Goal: Task Accomplishment & Management: Manage account settings

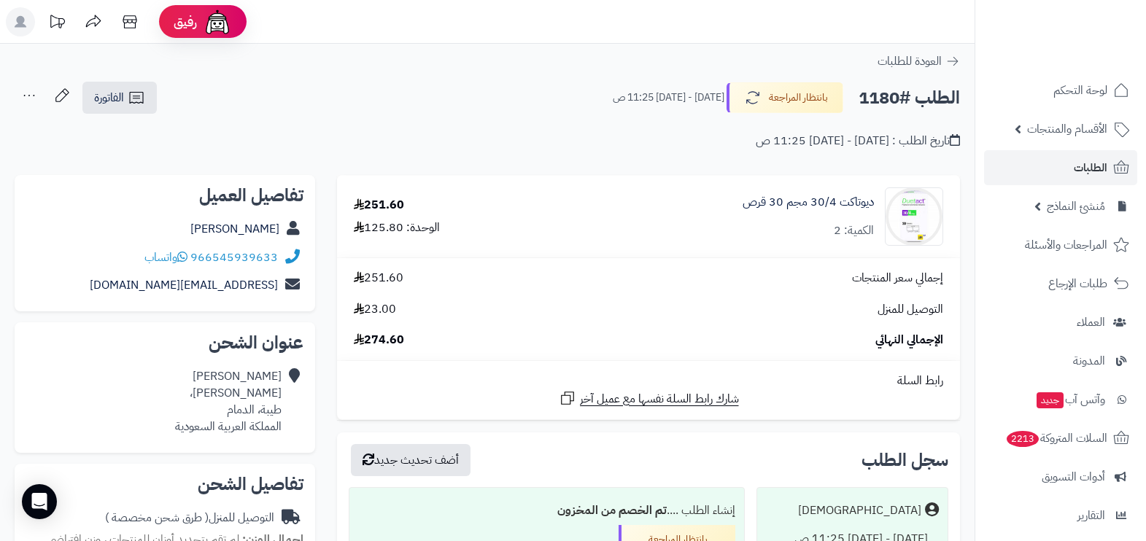
scroll to position [90, 0]
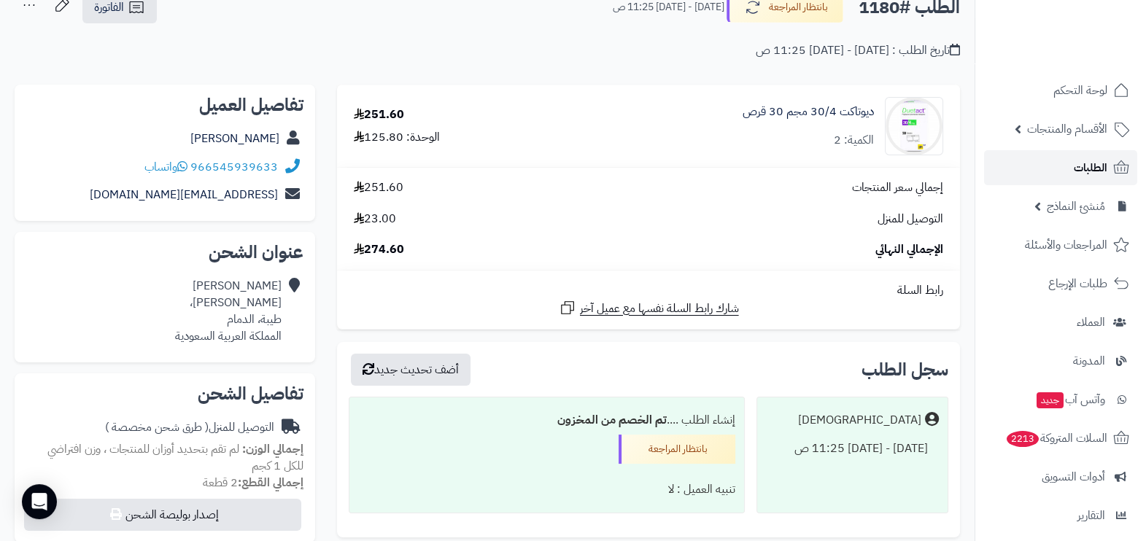
click at [1067, 168] on link "الطلبات" at bounding box center [1060, 167] width 153 height 35
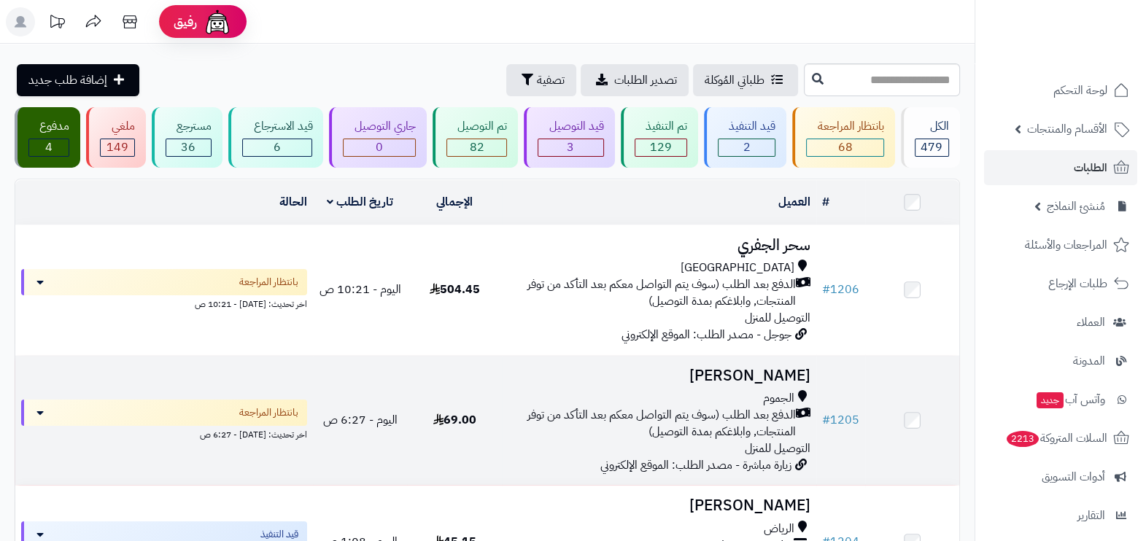
click at [641, 427] on span "الدفع بعد الطلب (سوف يتم التواصل معكم بعد التأكد من توفر المنتجات, وابلاغكم بمد…" at bounding box center [652, 424] width 288 height 34
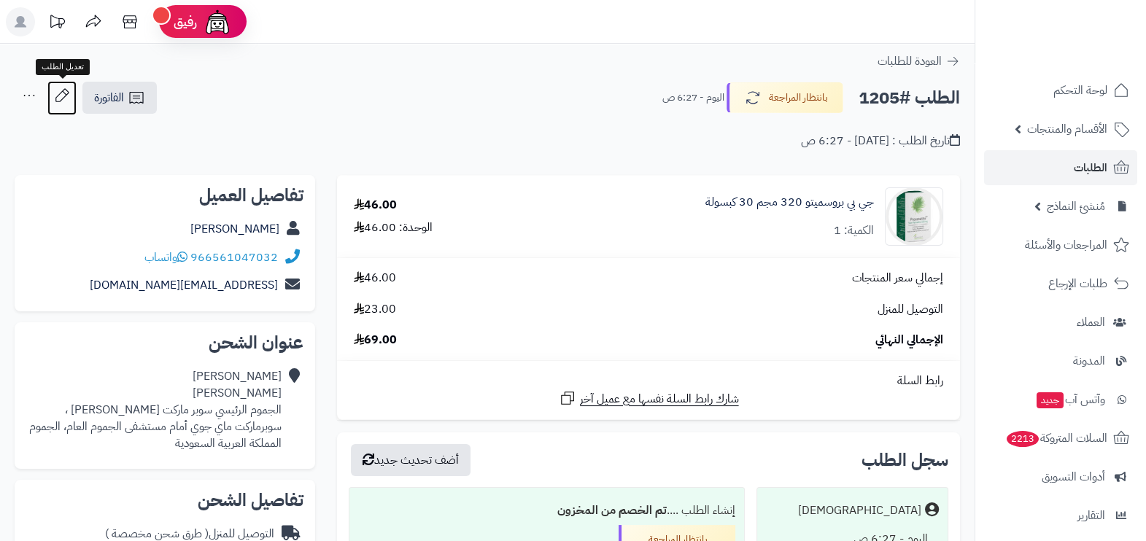
click at [63, 103] on icon at bounding box center [61, 95] width 29 height 29
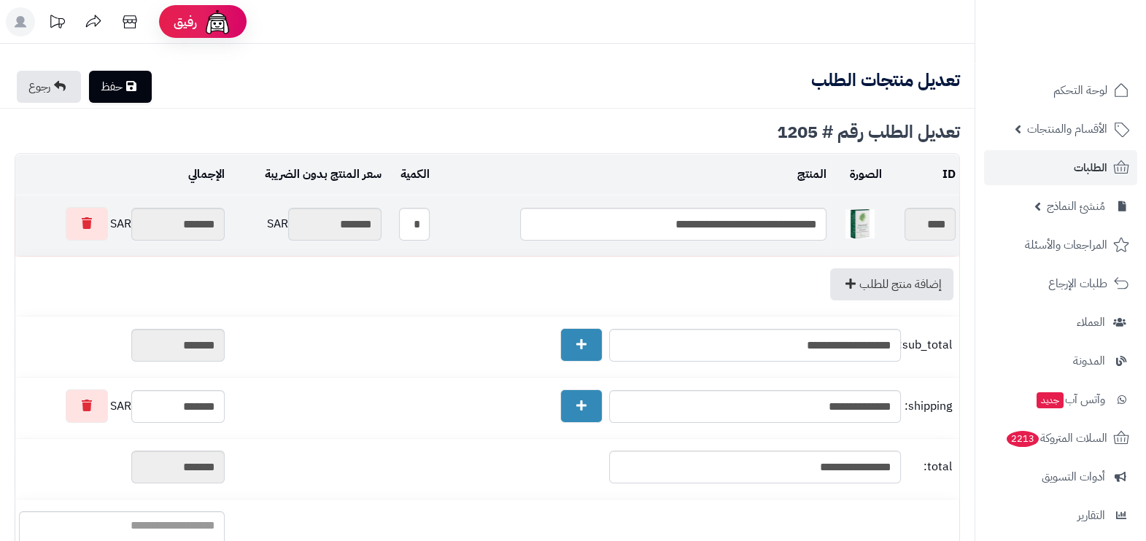
type textarea "**********"
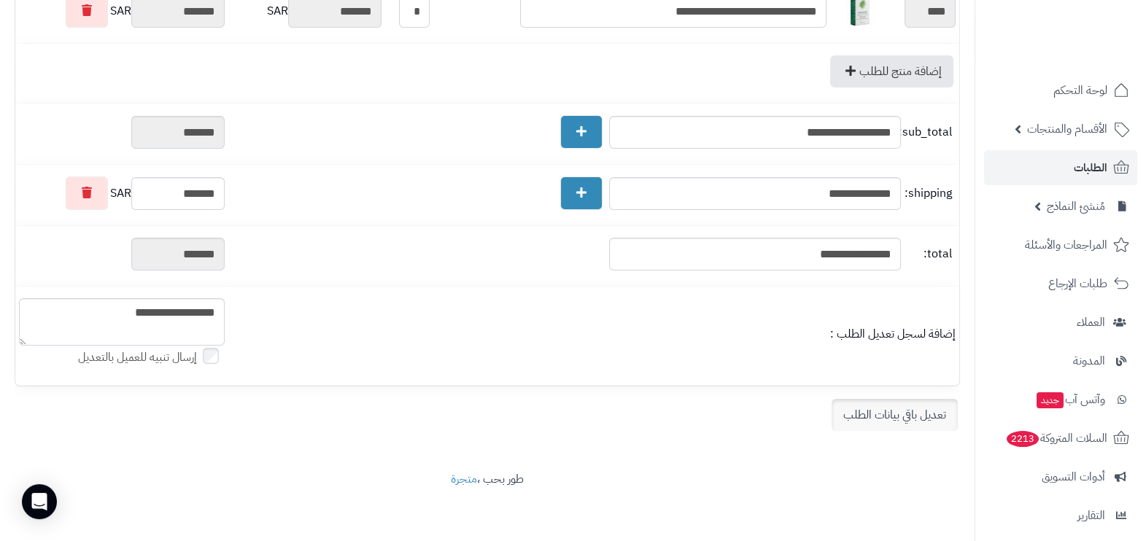
click at [875, 408] on link "تعديل باقي بيانات الطلب" at bounding box center [894, 415] width 126 height 32
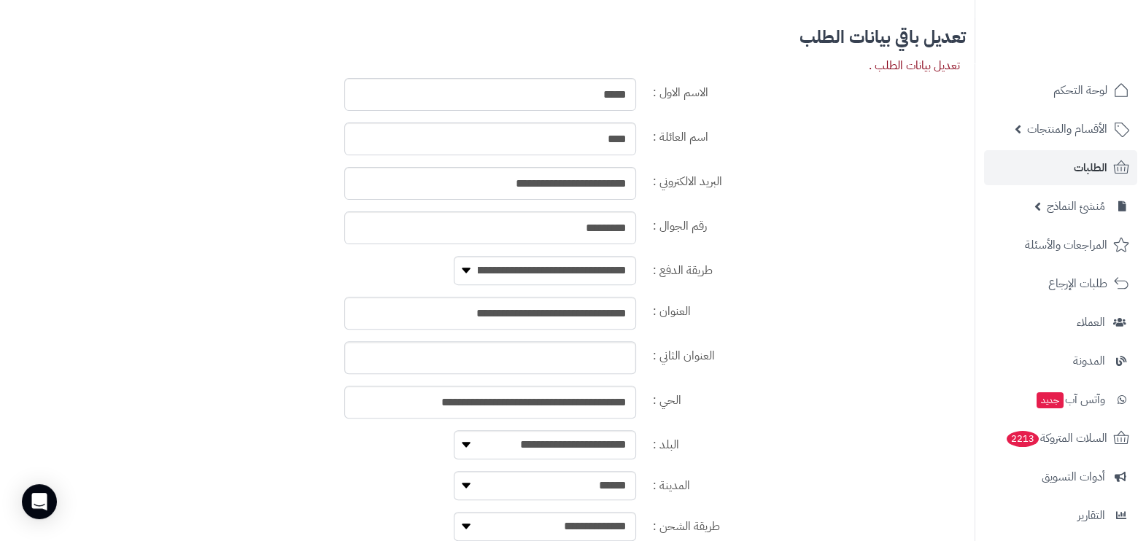
scroll to position [719, 0]
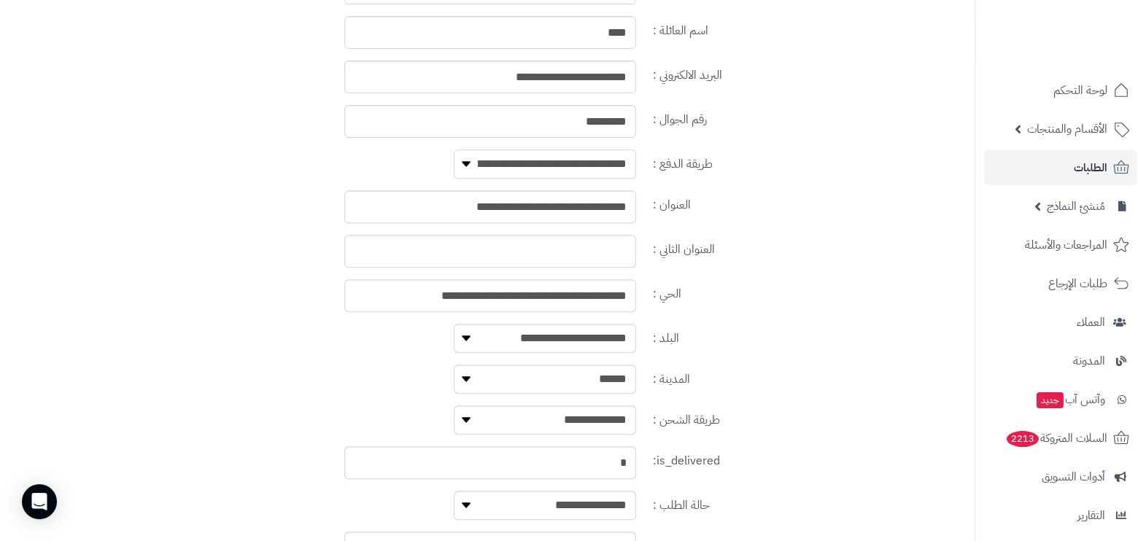
click at [606, 164] on select "**********" at bounding box center [545, 164] width 182 height 29
select select "**********"
click at [454, 150] on select "**********" at bounding box center [545, 164] width 182 height 29
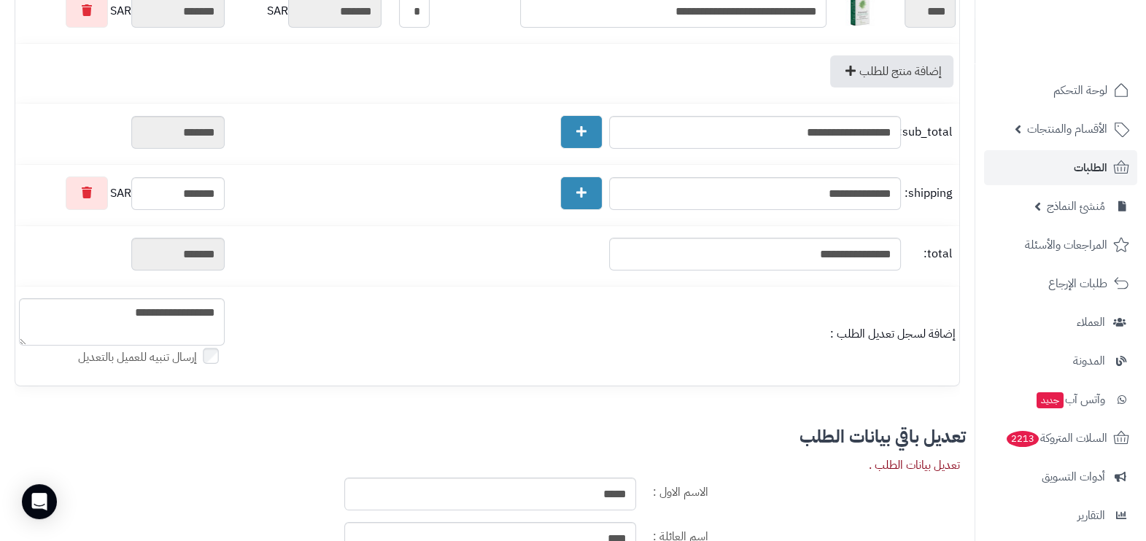
scroll to position [0, 0]
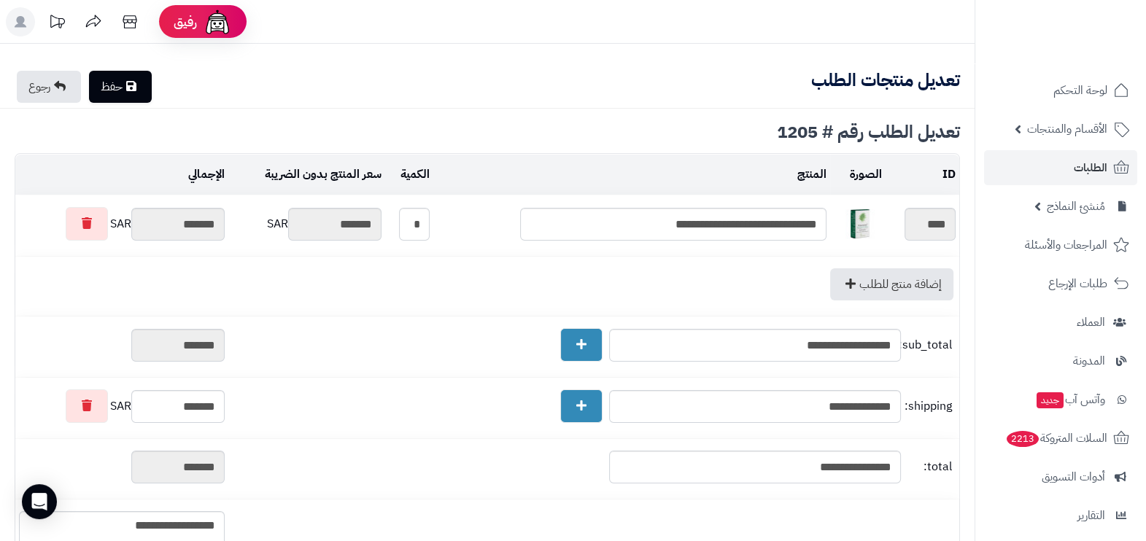
click at [128, 74] on link "حفظ" at bounding box center [120, 87] width 63 height 32
type textarea "**********"
click at [1042, 159] on link "الطلبات" at bounding box center [1060, 167] width 153 height 35
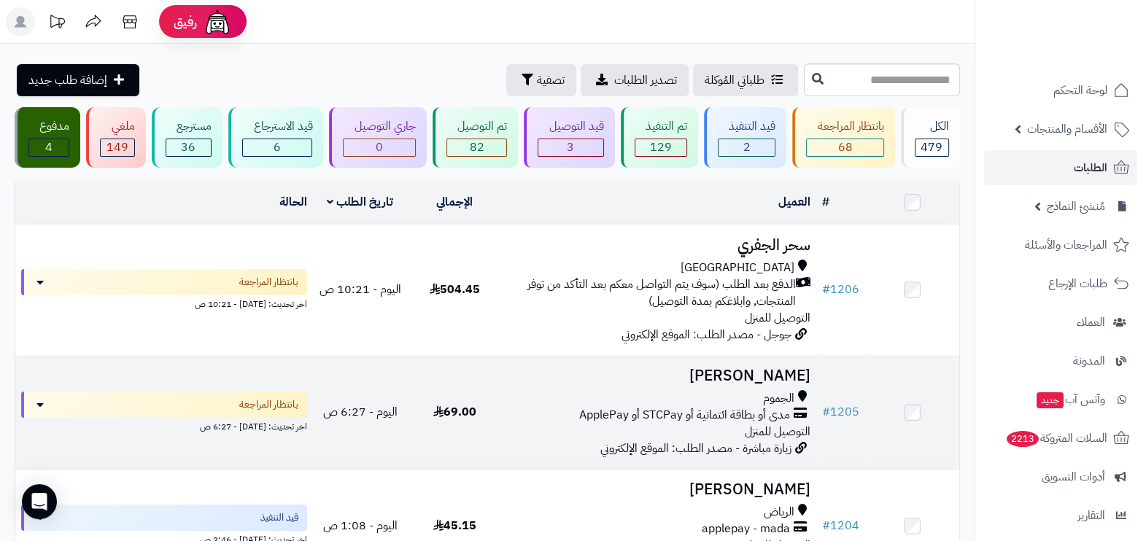
click at [518, 390] on div "الجموم" at bounding box center [659, 398] width 303 height 17
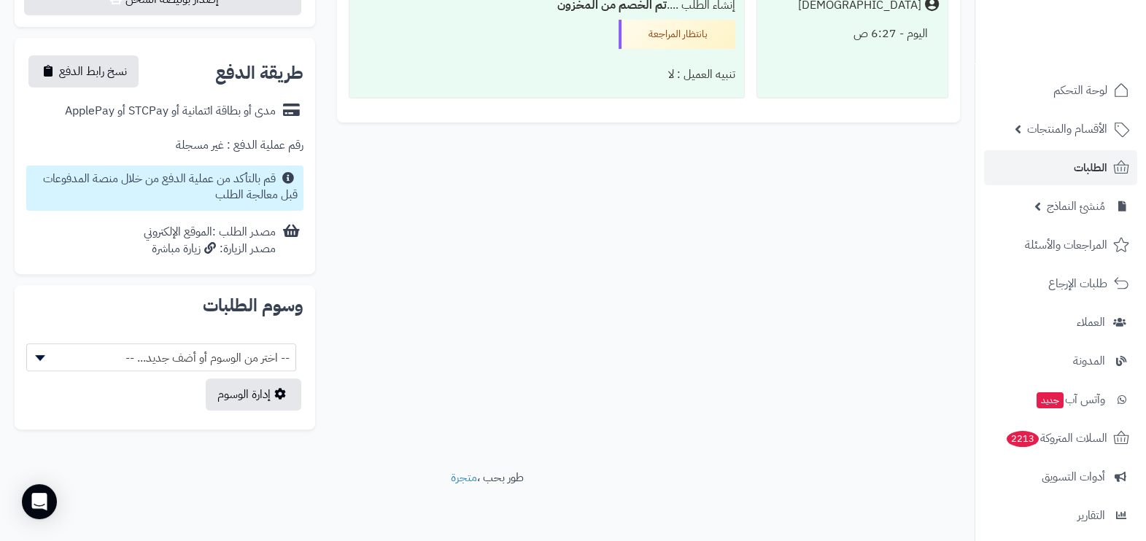
scroll to position [532, 0]
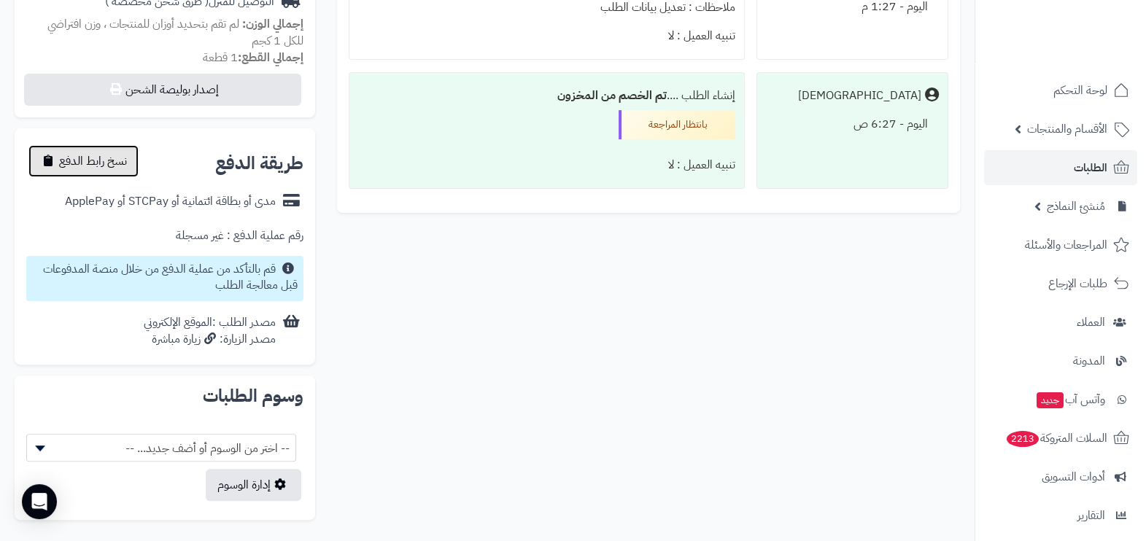
click at [102, 147] on button "نسخ رابط الدفع" at bounding box center [83, 161] width 110 height 32
click at [83, 154] on span "تم النسخ" at bounding box center [78, 161] width 39 height 18
click at [79, 159] on span "تم النسخ" at bounding box center [78, 161] width 39 height 18
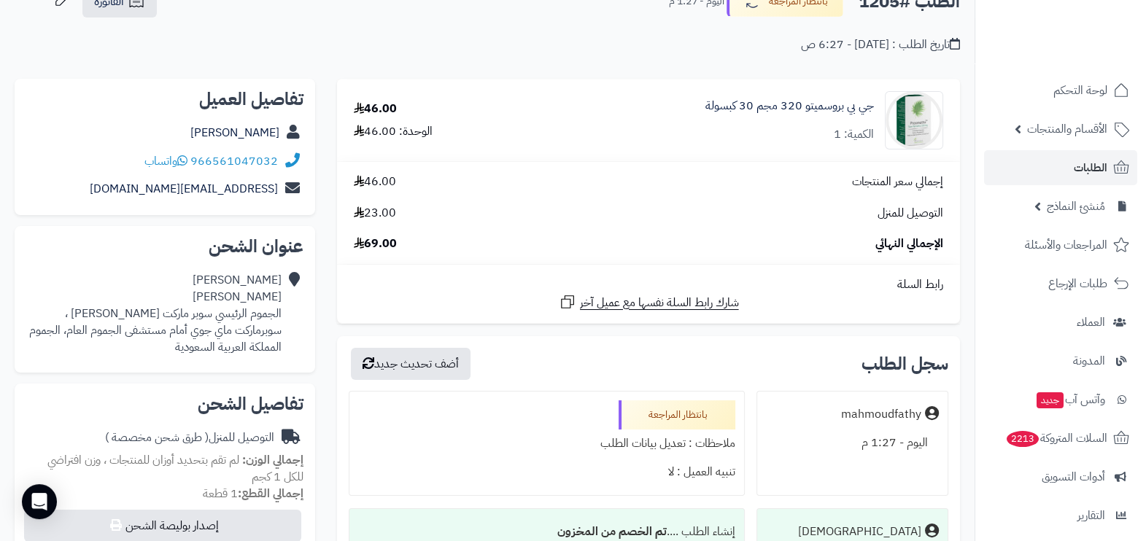
scroll to position [0, 0]
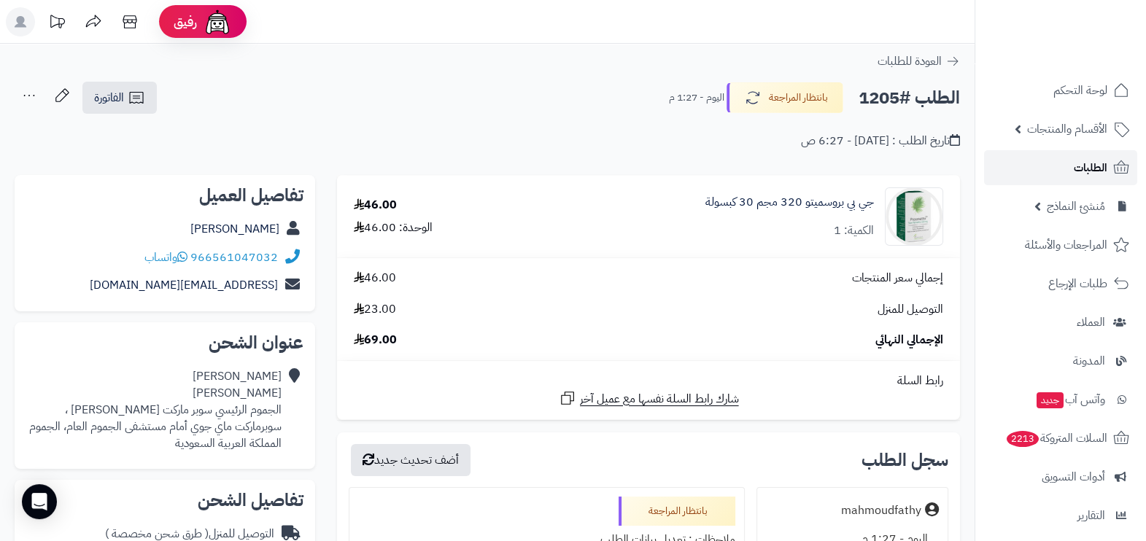
click at [1065, 165] on link "الطلبات" at bounding box center [1060, 167] width 153 height 35
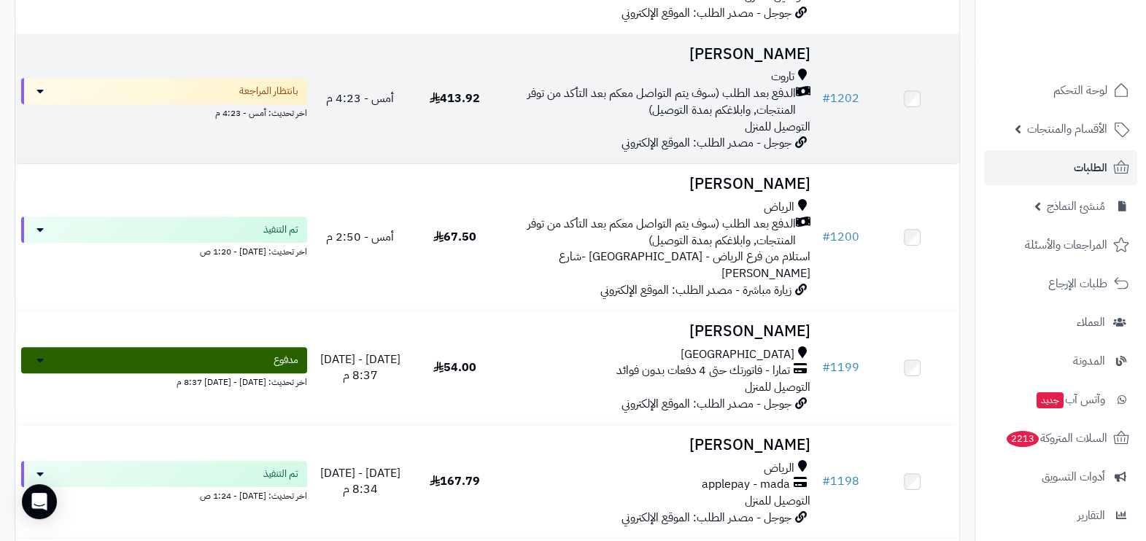
scroll to position [729, 0]
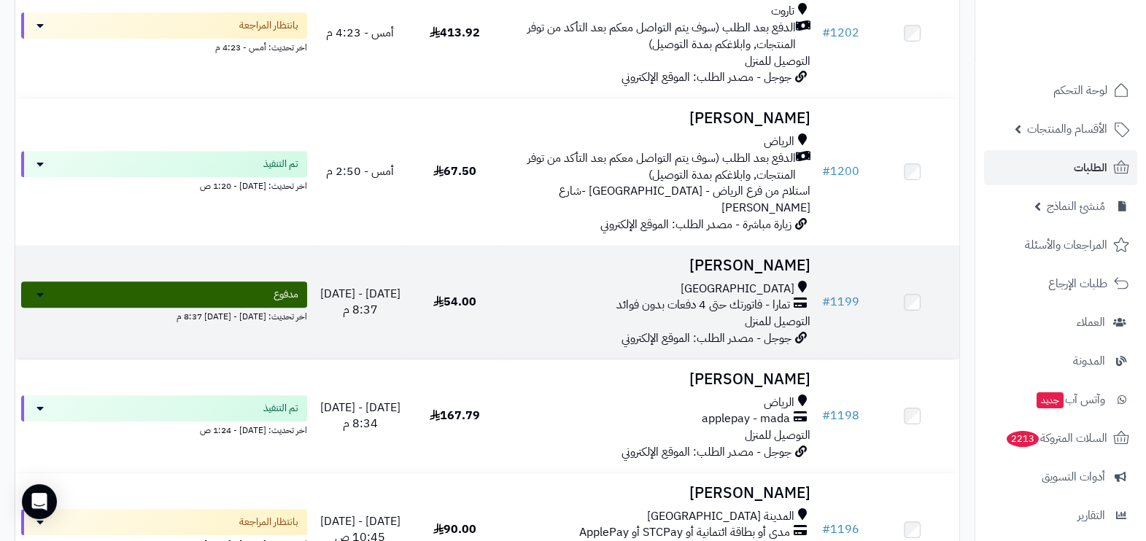
click at [683, 297] on span "تمارا - فاتورتك حتى 4 دفعات بدون فوائد" at bounding box center [703, 305] width 174 height 17
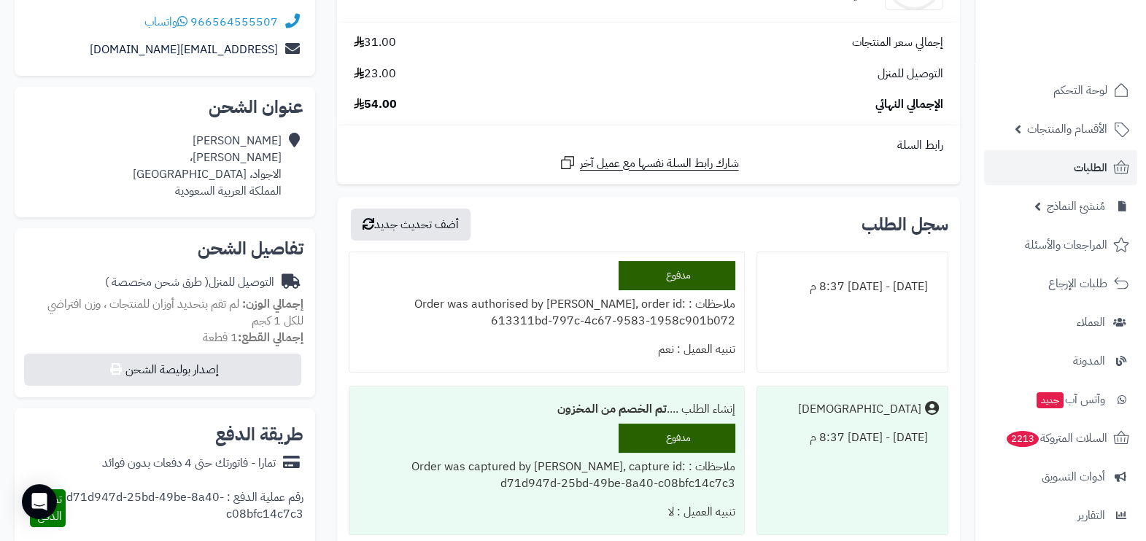
scroll to position [103, 0]
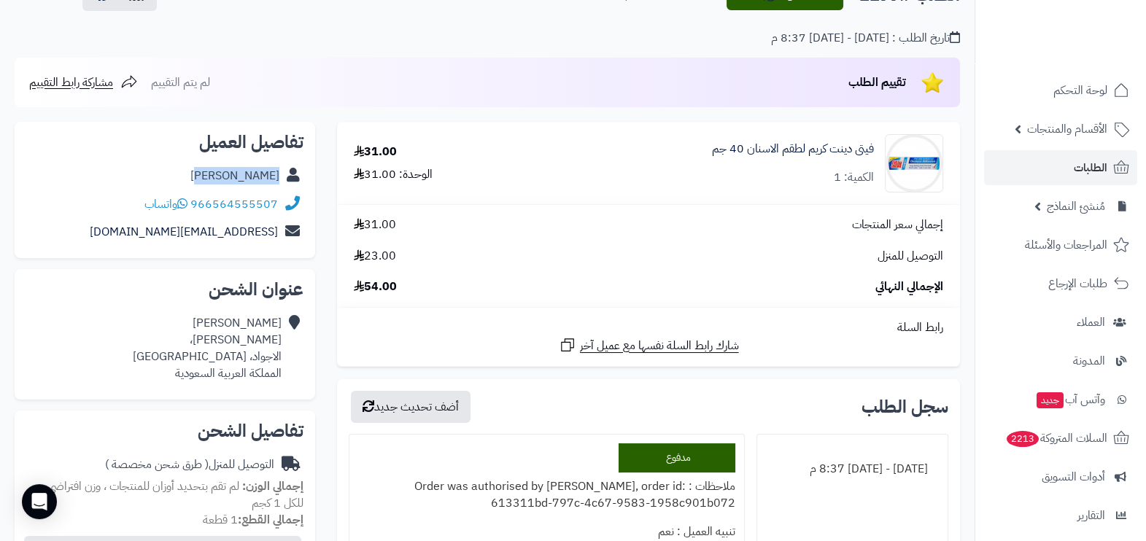
drag, startPoint x: 216, startPoint y: 175, endPoint x: 279, endPoint y: 181, distance: 63.0
click at [279, 181] on div "[PERSON_NAME]" at bounding box center [164, 176] width 277 height 28
copy link "[PERSON_NAME]"
click at [276, 203] on div "966564555507 واتساب" at bounding box center [164, 204] width 277 height 28
click at [71, 193] on div "966564555507 واتساب" at bounding box center [164, 204] width 277 height 28
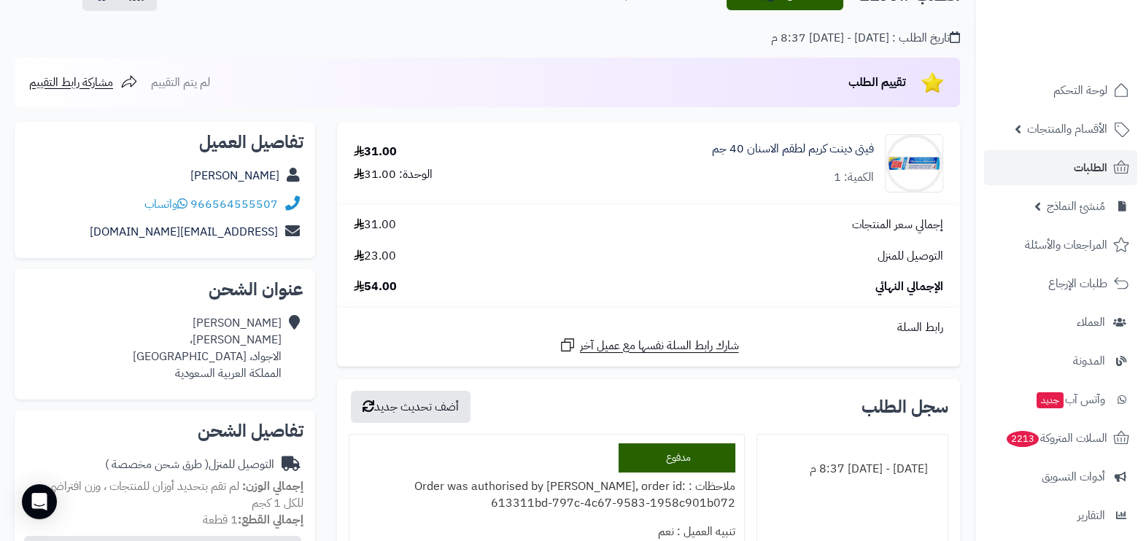
drag, startPoint x: 284, startPoint y: 203, endPoint x: 277, endPoint y: 206, distance: 7.5
click at [277, 206] on div "966564555507 واتساب" at bounding box center [164, 204] width 277 height 28
drag, startPoint x: 192, startPoint y: 201, endPoint x: 215, endPoint y: 209, distance: 24.4
click at [215, 209] on div "966564555507 واتساب" at bounding box center [210, 204] width 133 height 17
copy div "564555507"
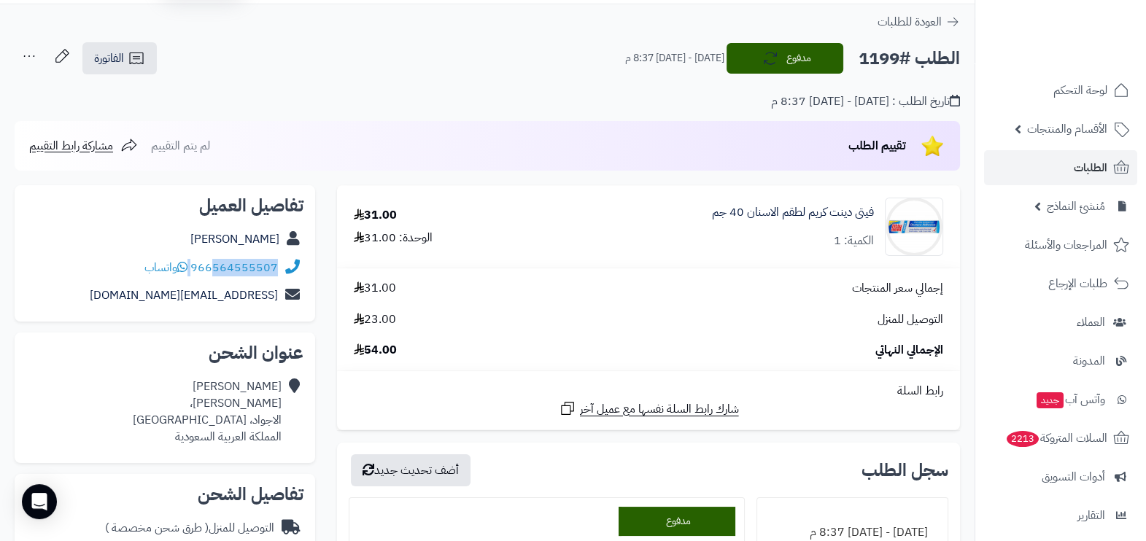
scroll to position [0, 0]
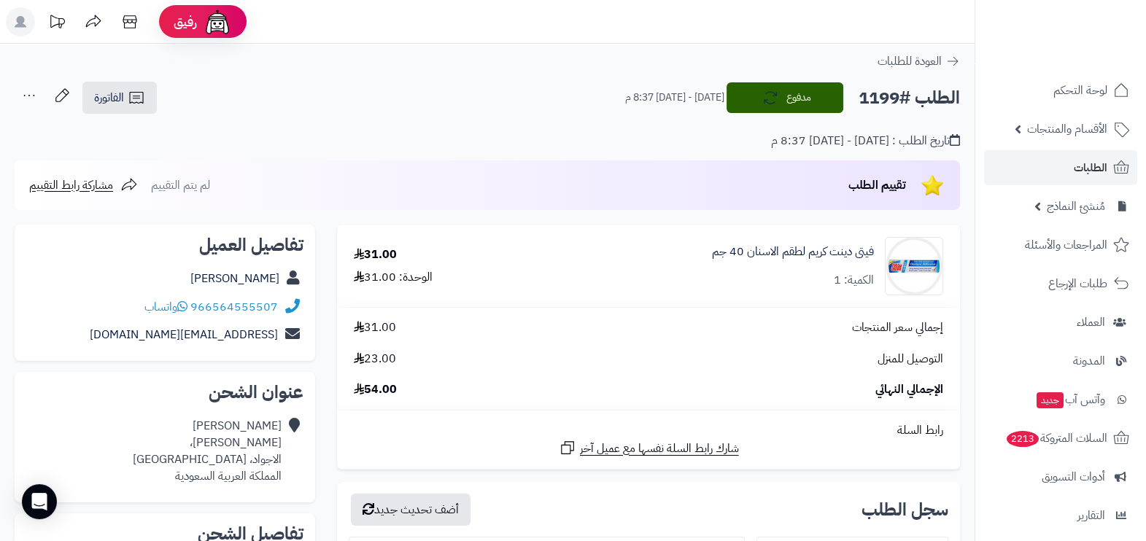
click at [869, 98] on h2 "الطلب #1199" at bounding box center [908, 98] width 101 height 30
copy h2 "1199"
